Goal: Navigation & Orientation: Go to known website

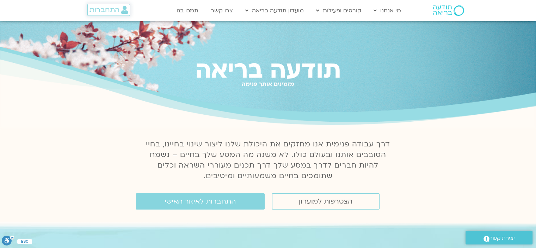
click at [120, 10] on span "התחברות" at bounding box center [109, 10] width 38 height 8
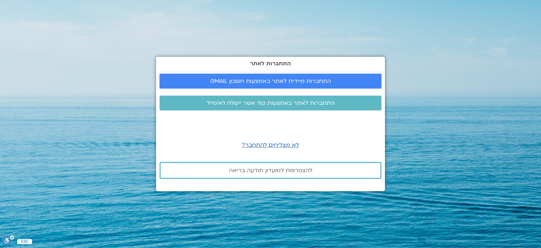
click at [291, 83] on span "התחברות מיידית לאתר באמצעות חשבון GMAIL" at bounding box center [270, 81] width 121 height 6
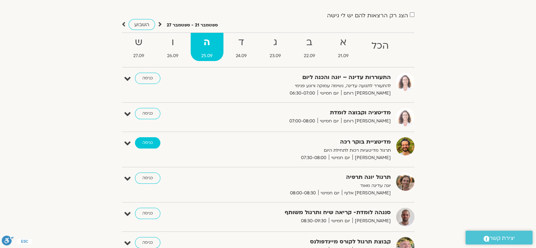
click at [147, 139] on link "כניסה" at bounding box center [147, 142] width 25 height 11
